Goal: Navigation & Orientation: Find specific page/section

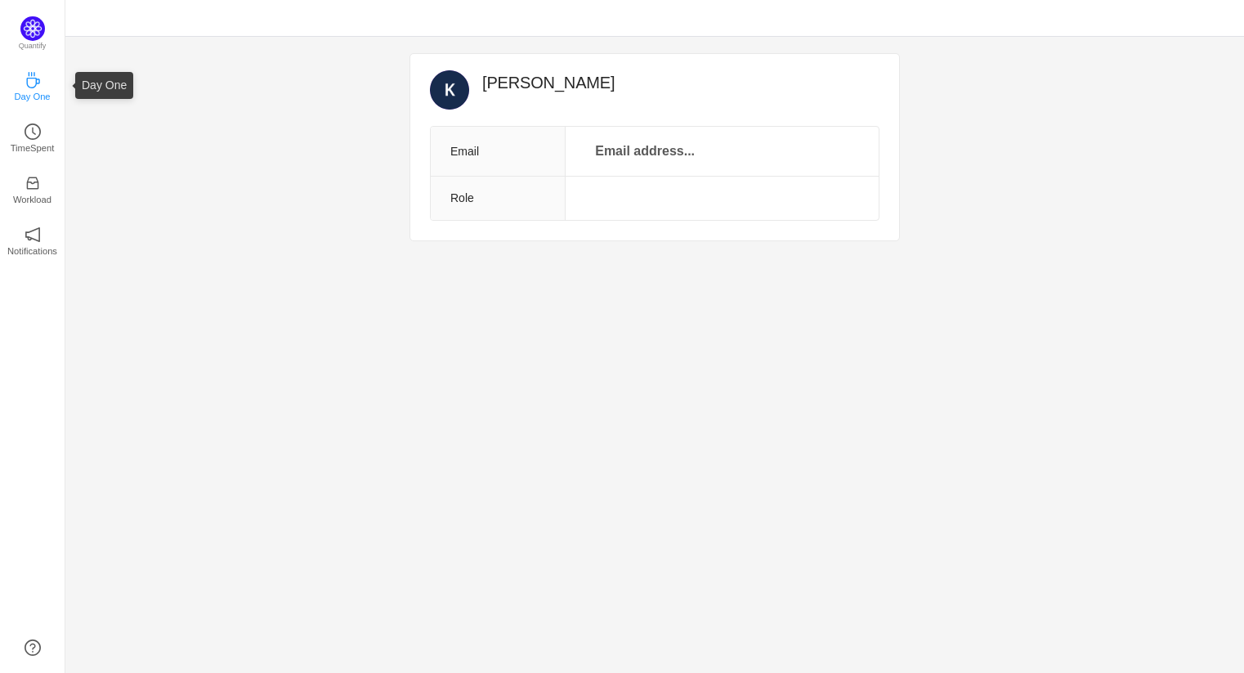
click at [34, 86] on icon "icon: coffee" at bounding box center [32, 80] width 13 height 16
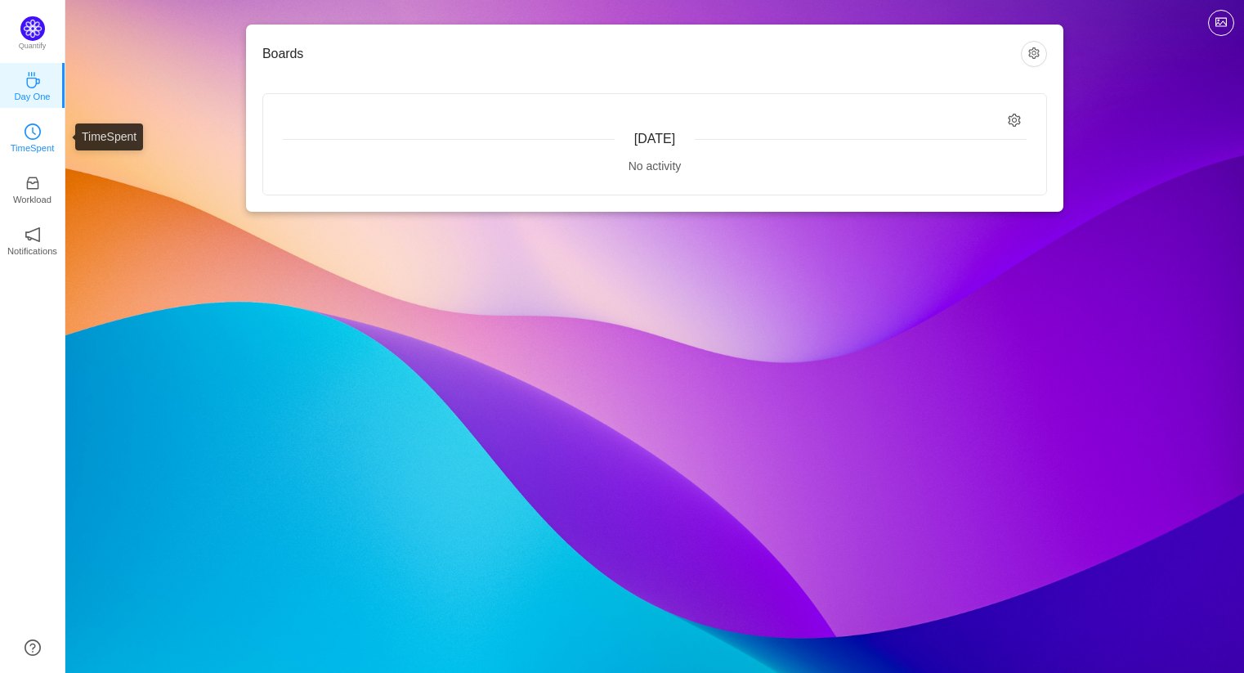
click at [35, 151] on p "TimeSpent" at bounding box center [33, 148] width 44 height 15
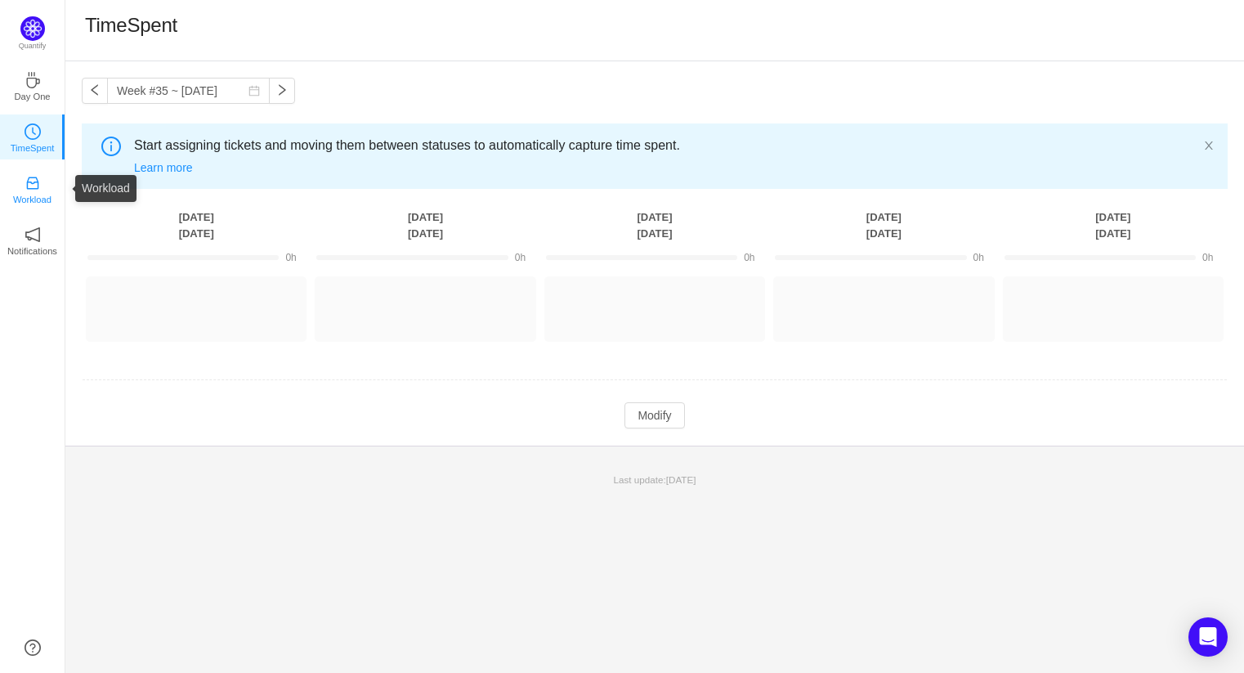
click at [29, 184] on icon "icon: inbox" at bounding box center [33, 183] width 16 height 16
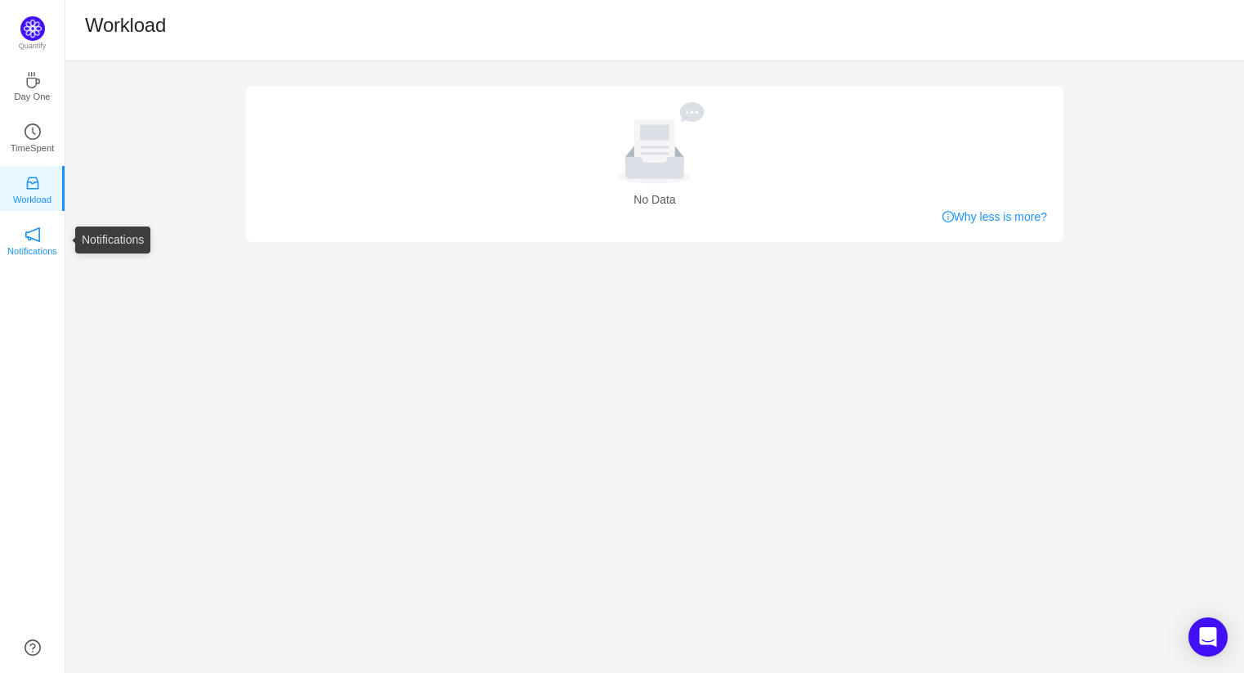
click at [25, 234] on link "Notifications" at bounding box center [33, 239] width 16 height 16
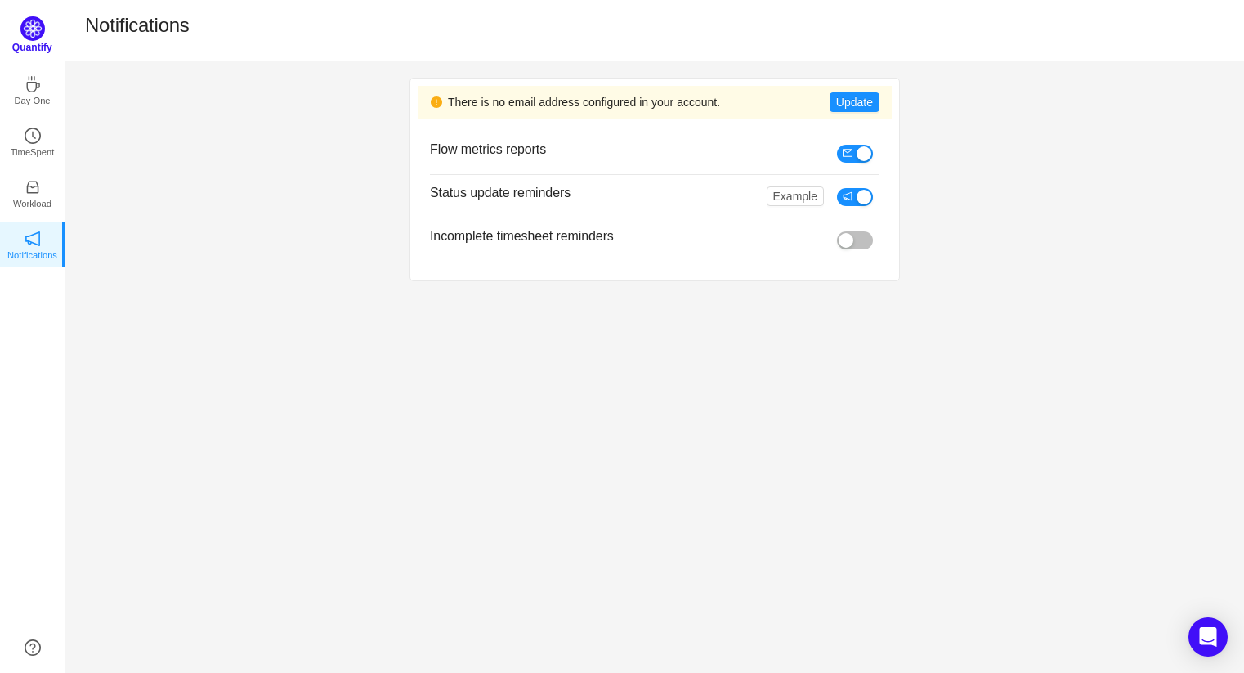
click at [30, 34] on img at bounding box center [32, 28] width 25 height 25
